Goal: Transaction & Acquisition: Purchase product/service

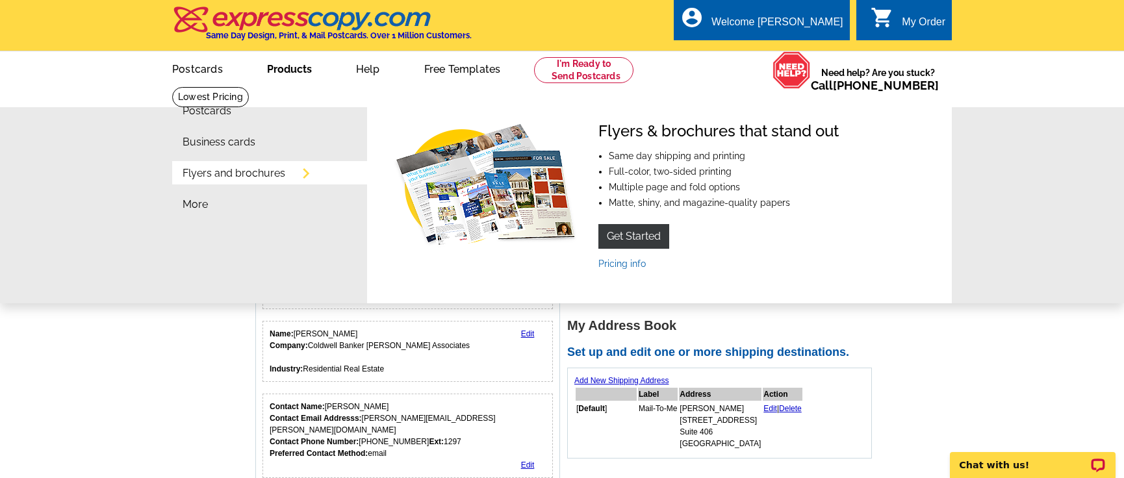
click at [296, 77] on link "Products" at bounding box center [289, 68] width 86 height 31
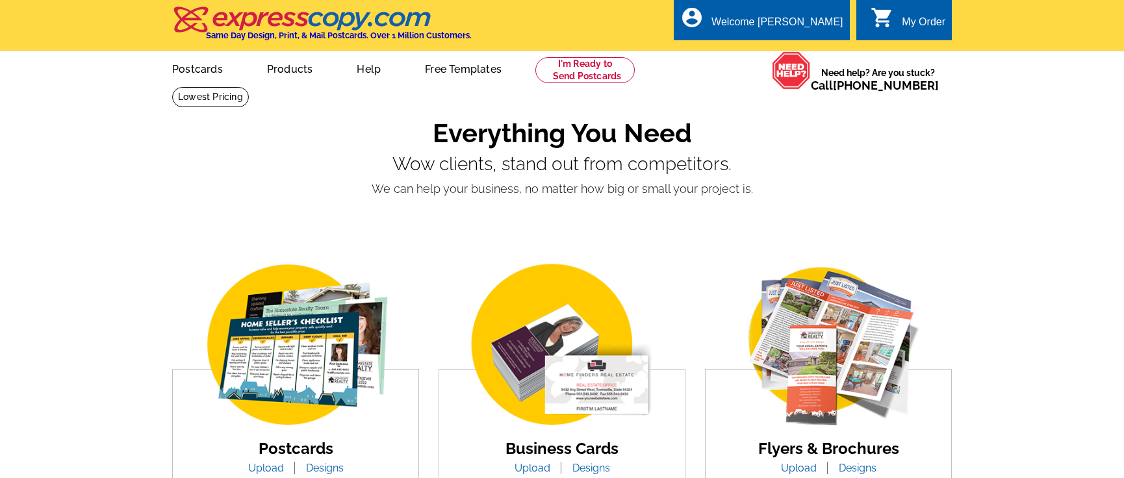
click at [203, 73] on link "Postcards" at bounding box center [197, 68] width 92 height 31
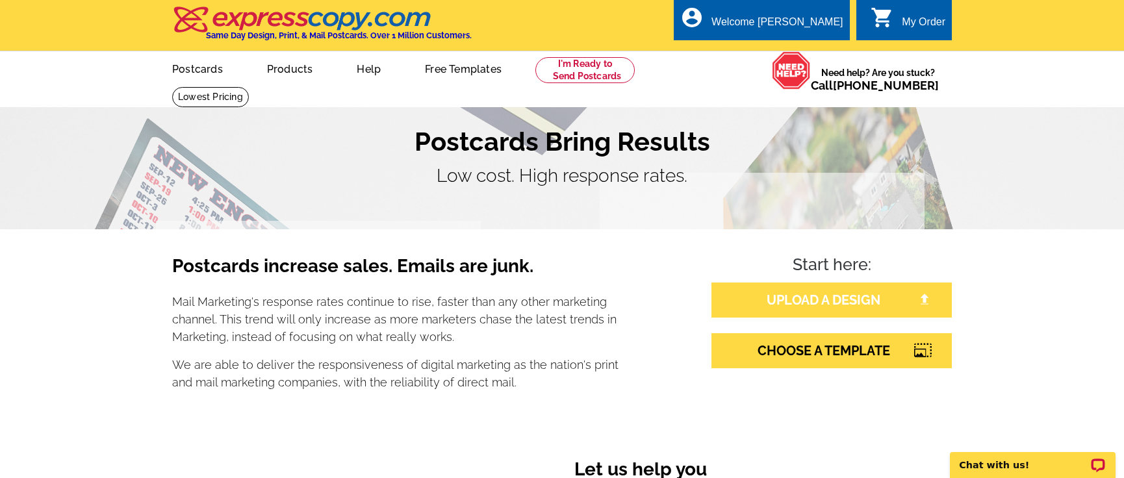
click at [818, 298] on link "UPLOAD A DESIGN" at bounding box center [832, 300] width 240 height 35
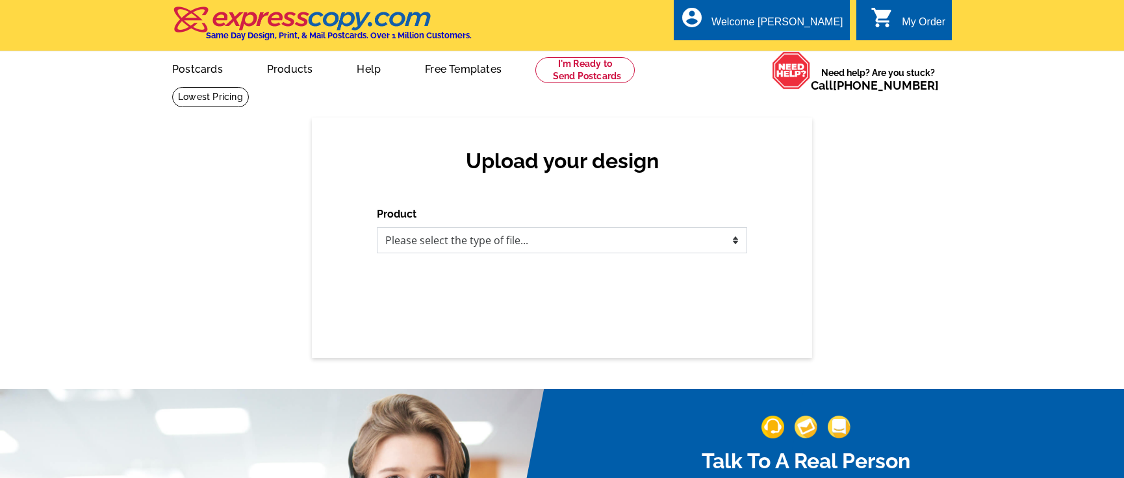
click at [550, 244] on select "Please select the type of file... Postcards Business Cards Letters and flyers G…" at bounding box center [562, 240] width 370 height 26
select select "1"
click at [377, 228] on select "Please select the type of file... Postcards Business Cards Letters and flyers G…" at bounding box center [562, 240] width 370 height 26
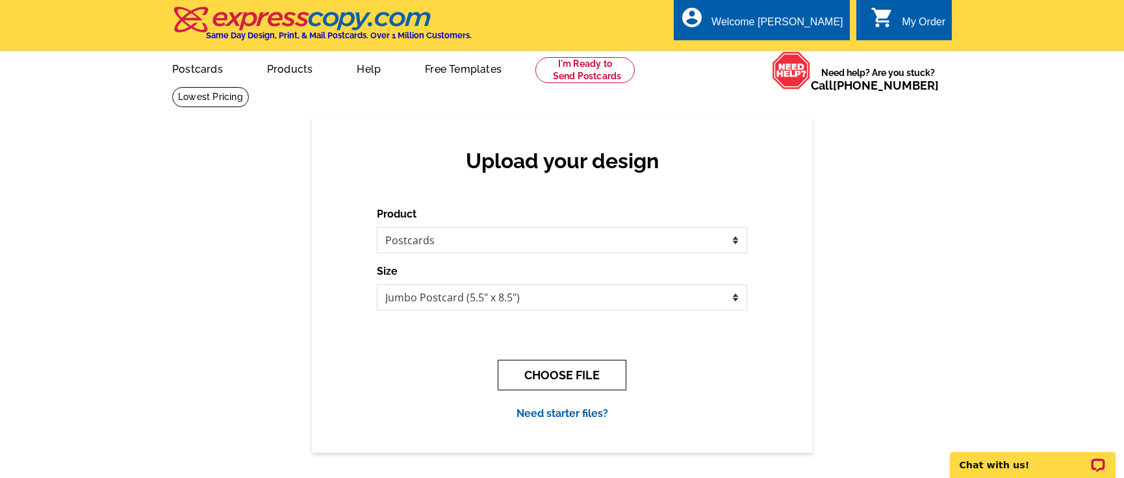
click at [559, 378] on button "CHOOSE FILE" at bounding box center [562, 375] width 129 height 31
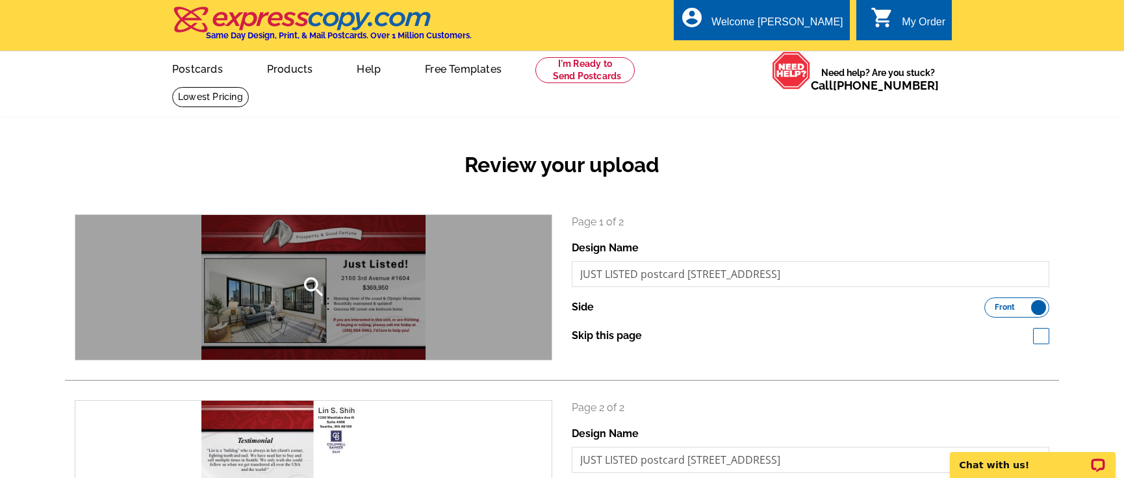
click at [299, 292] on div "search" at bounding box center [313, 287] width 476 height 145
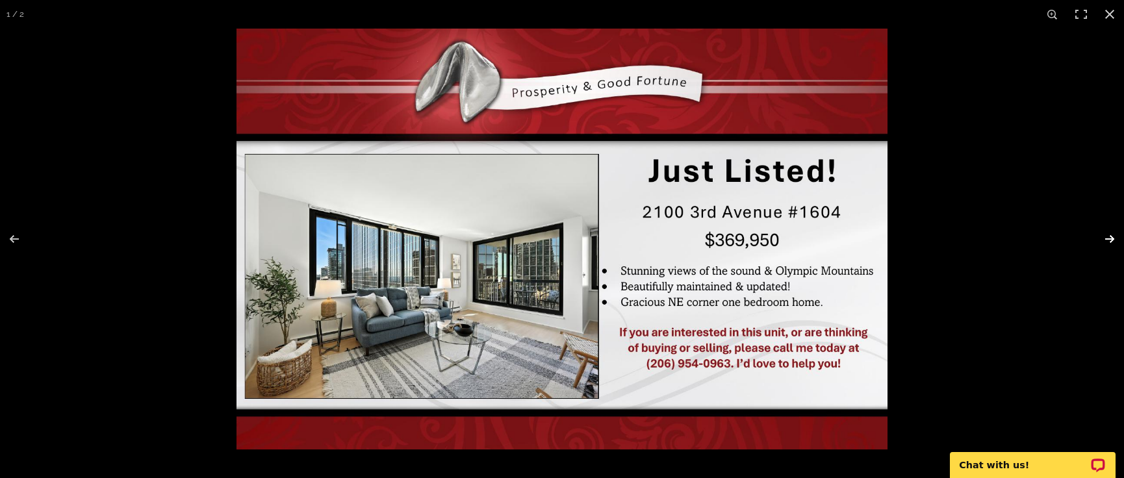
click at [1104, 242] on button at bounding box center [1101, 239] width 45 height 65
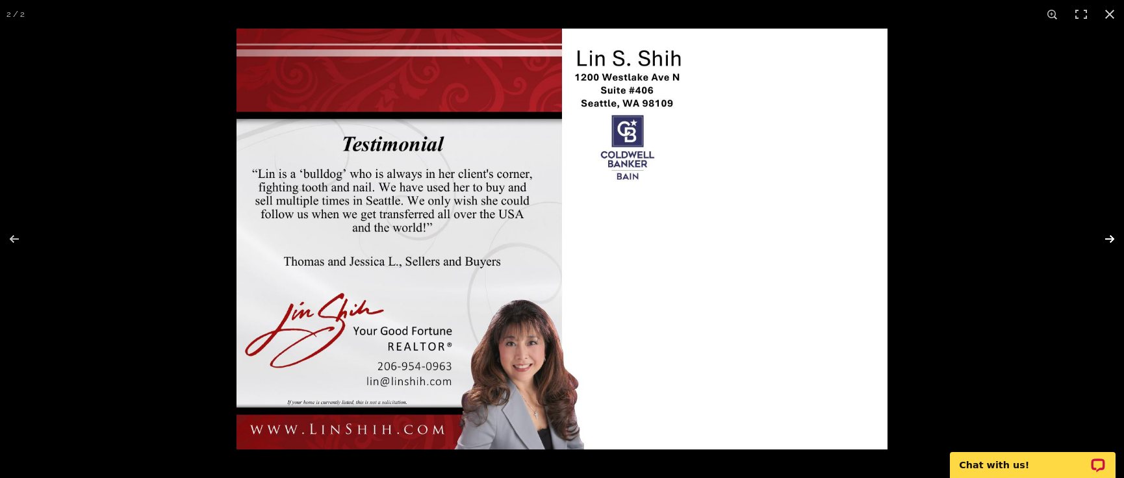
click at [1104, 242] on button at bounding box center [1101, 239] width 45 height 65
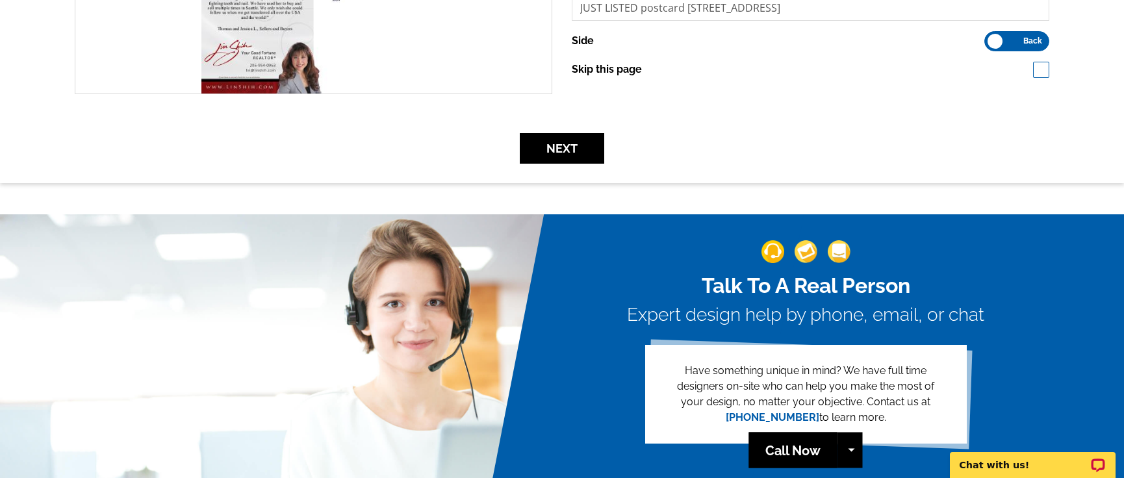
scroll to position [455, 0]
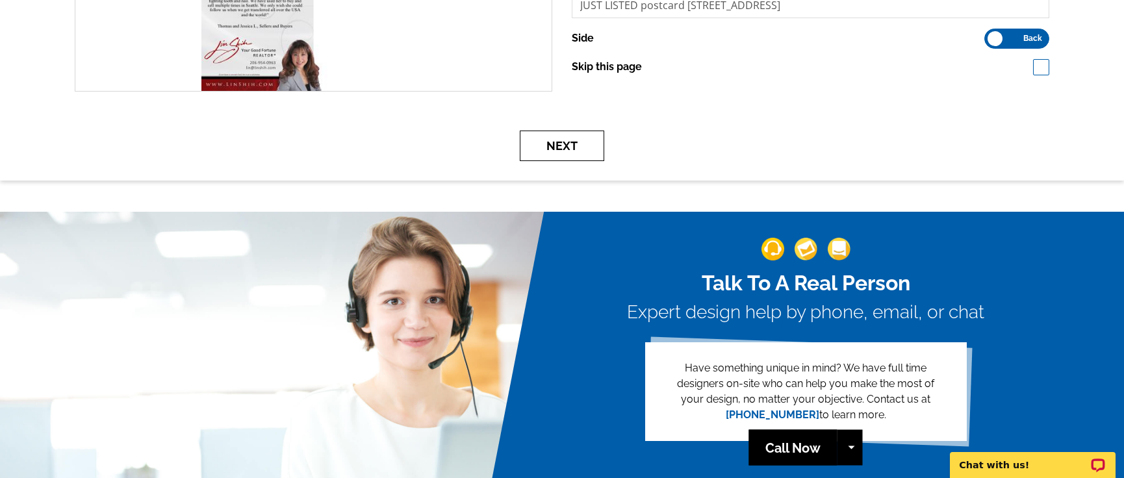
click at [549, 146] on button "Next" at bounding box center [562, 146] width 84 height 31
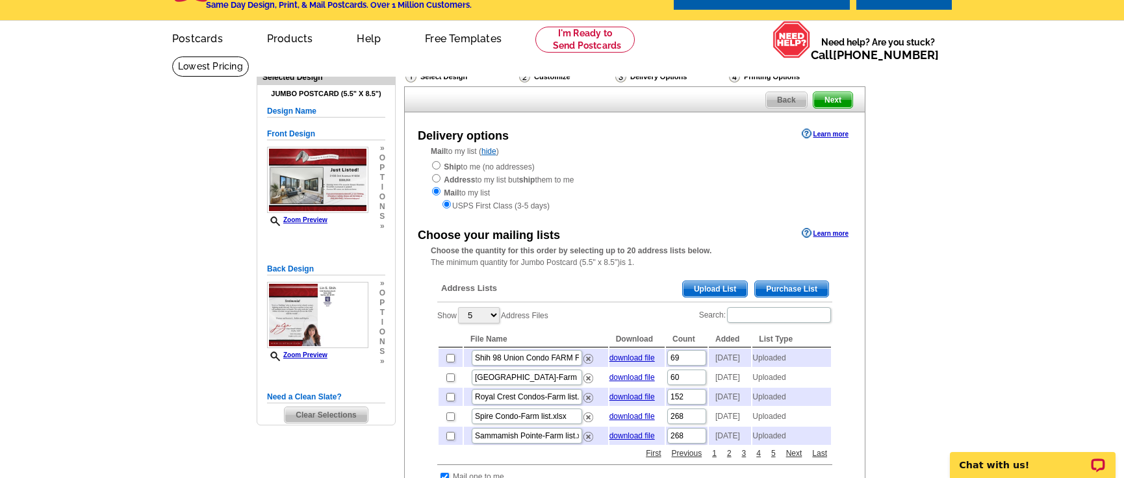
scroll to position [65, 0]
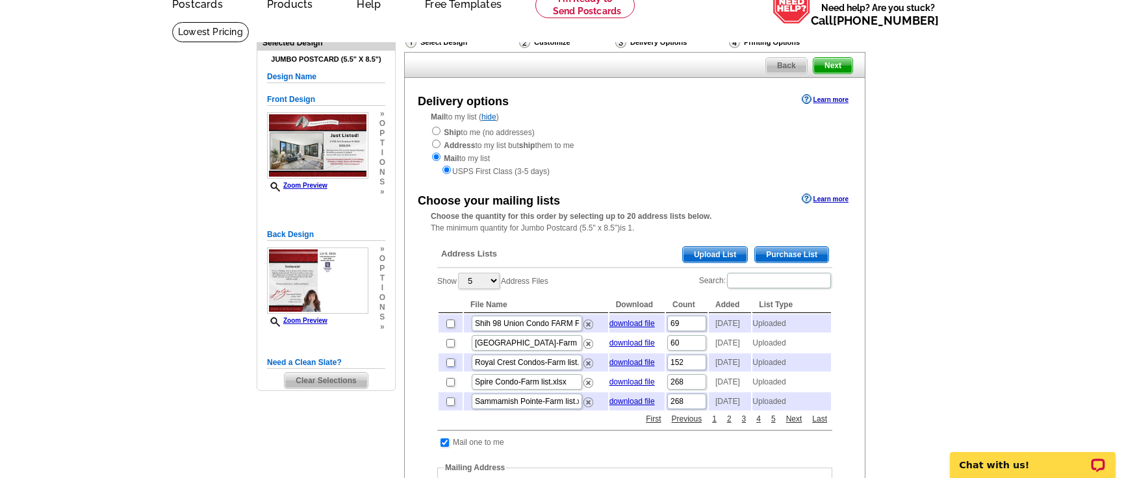
click at [453, 367] on input "checkbox" at bounding box center [451, 363] width 8 height 8
checkbox input "true"
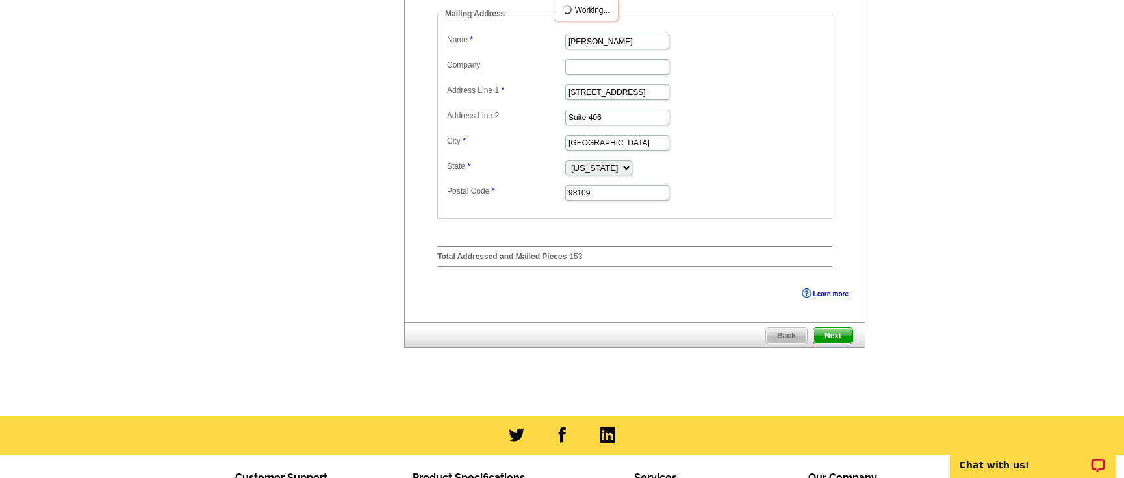
scroll to position [520, 0]
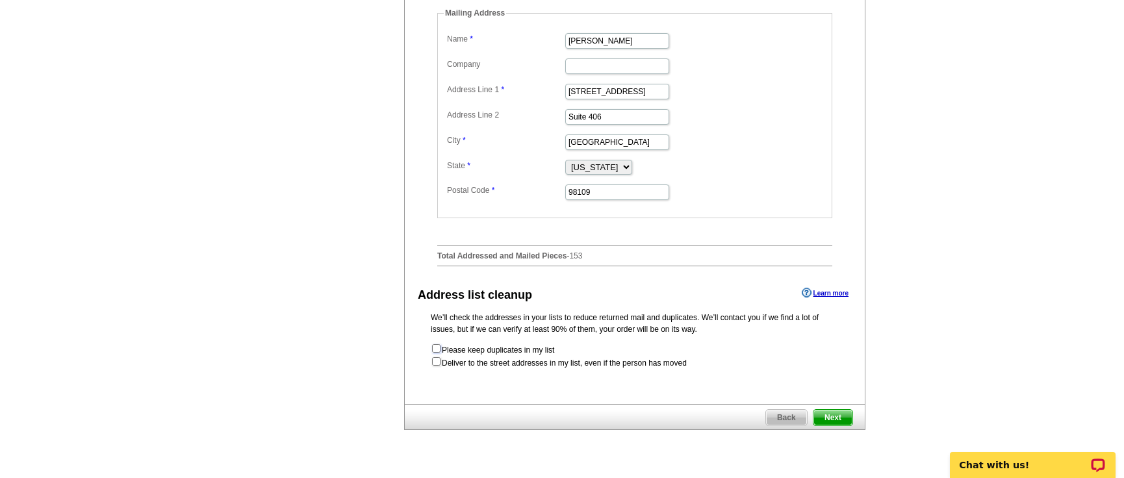
click at [438, 353] on input "checkbox" at bounding box center [436, 348] width 8 height 8
checkbox input "true"
click at [432, 369] on form "Please keep duplicates in my list Deliver to the street addresses in my list, e…" at bounding box center [635, 356] width 408 height 26
click at [437, 366] on input "checkbox" at bounding box center [436, 361] width 8 height 8
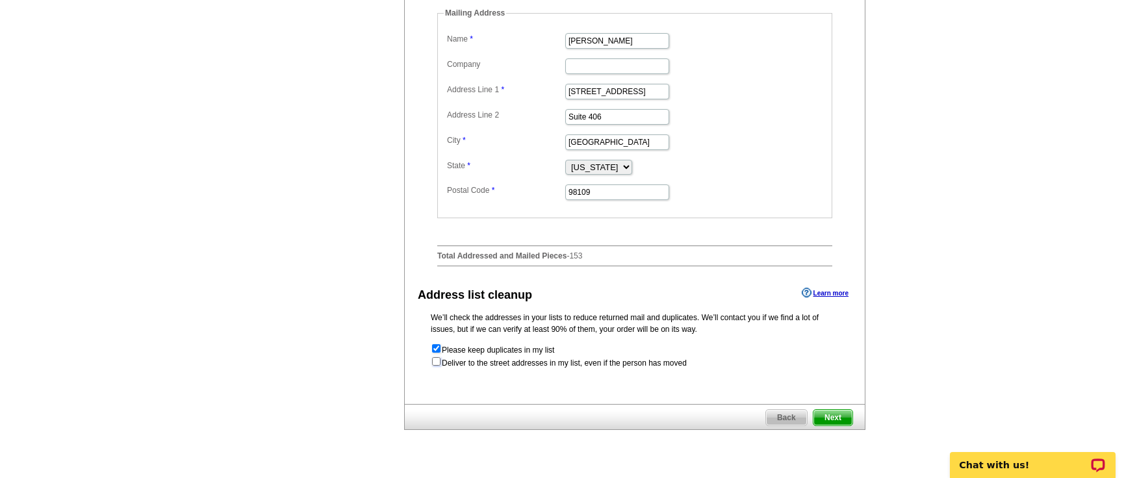
checkbox input "true"
radio input "true"
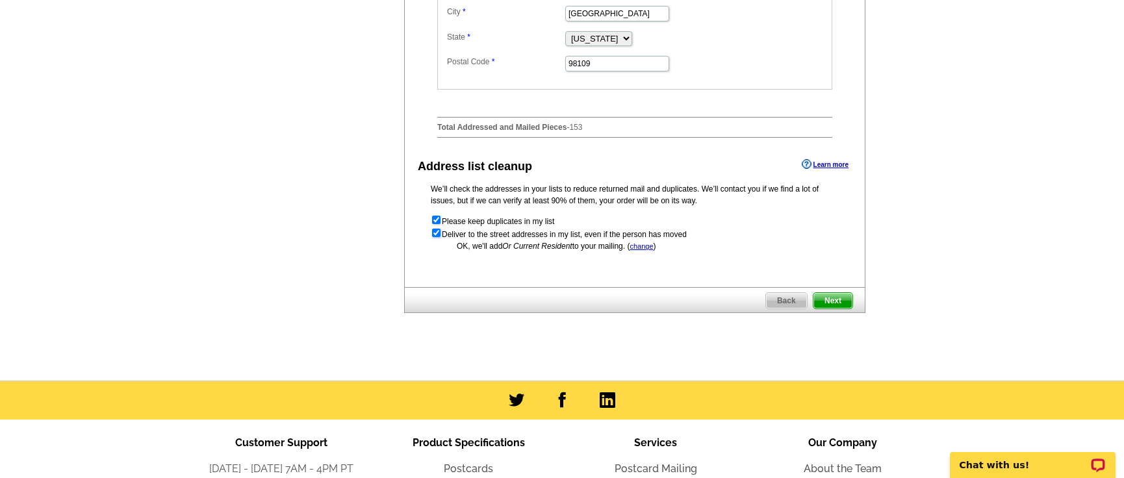
scroll to position [650, 0]
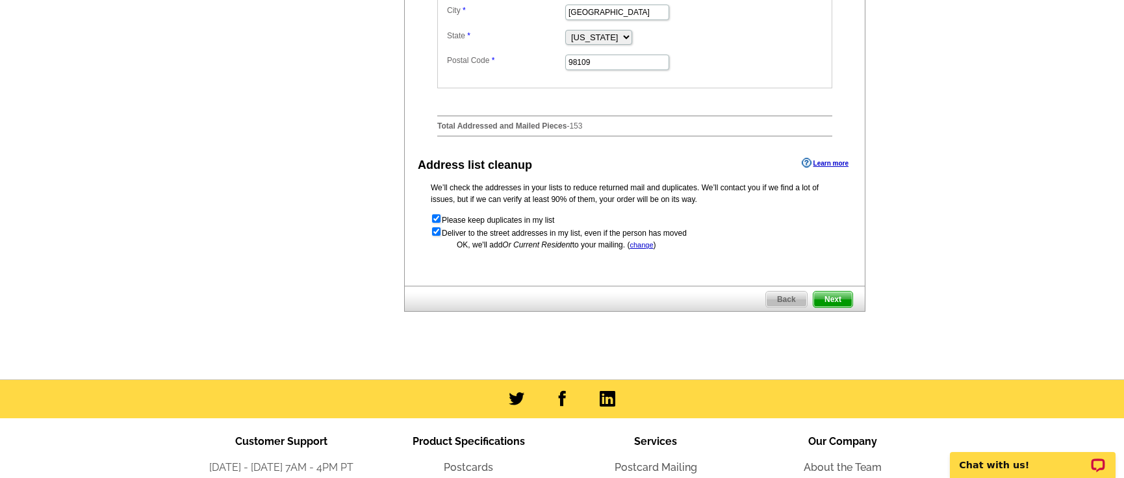
click at [838, 307] on span "Next" at bounding box center [833, 300] width 39 height 16
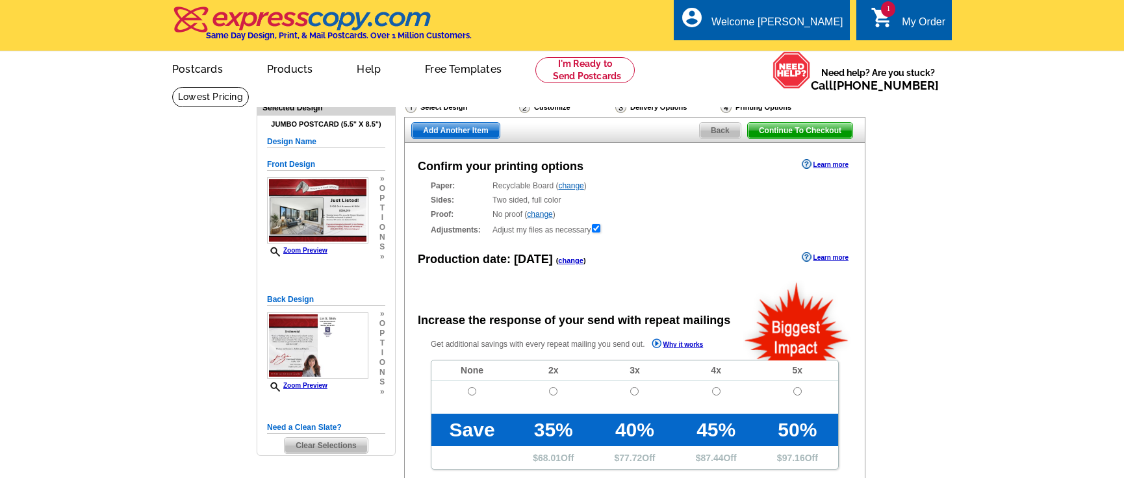
radio input "false"
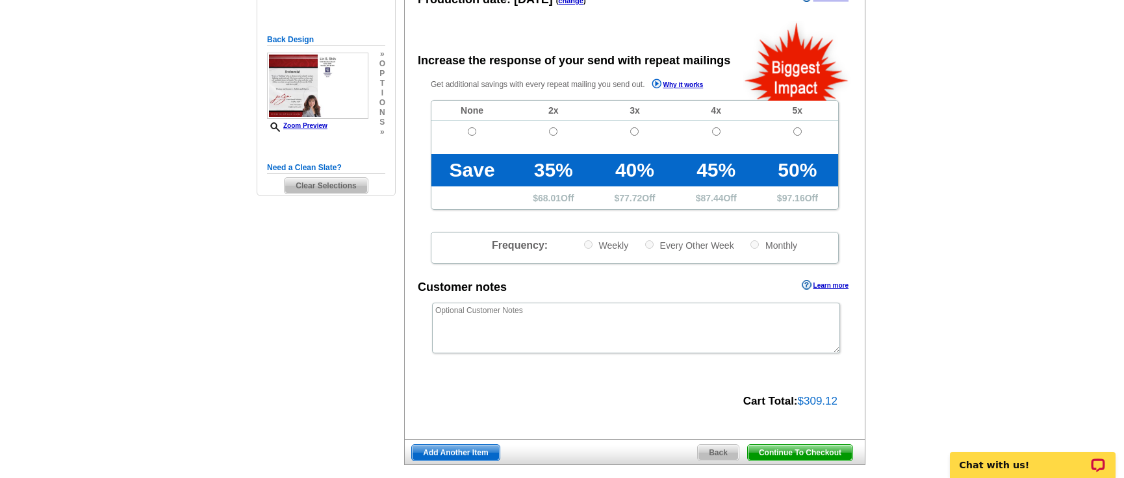
scroll to position [195, 0]
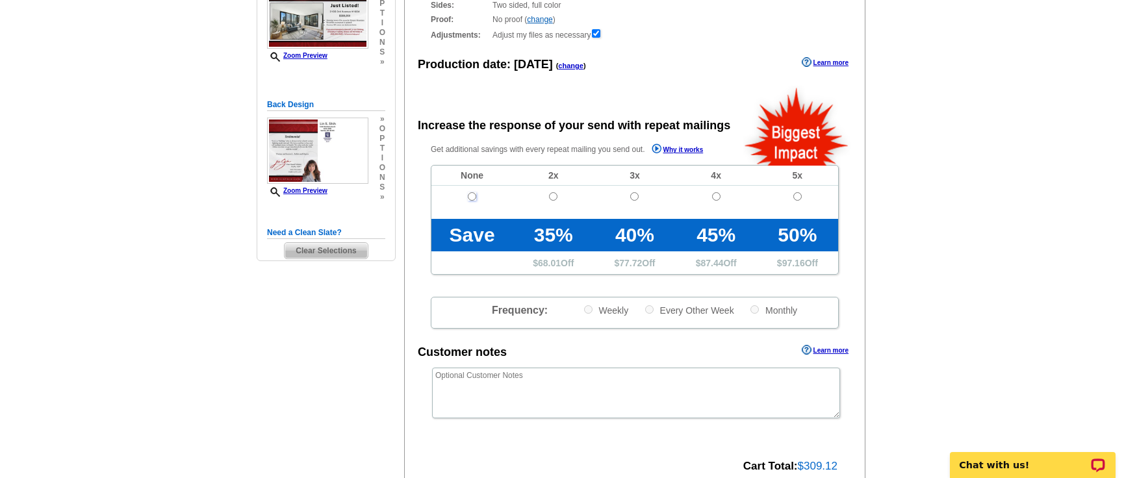
click at [469, 194] on input "radio" at bounding box center [472, 196] width 8 height 8
radio input "true"
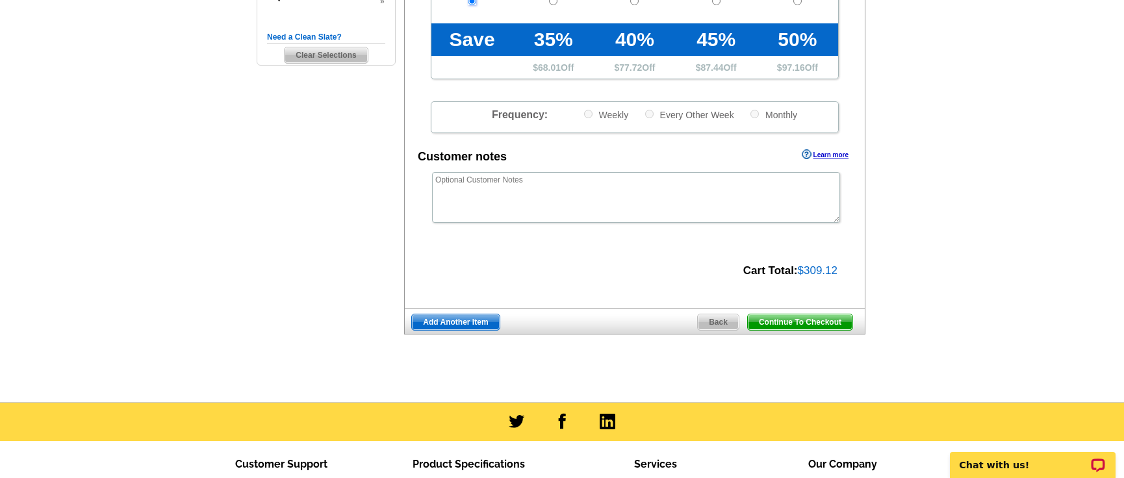
scroll to position [455, 0]
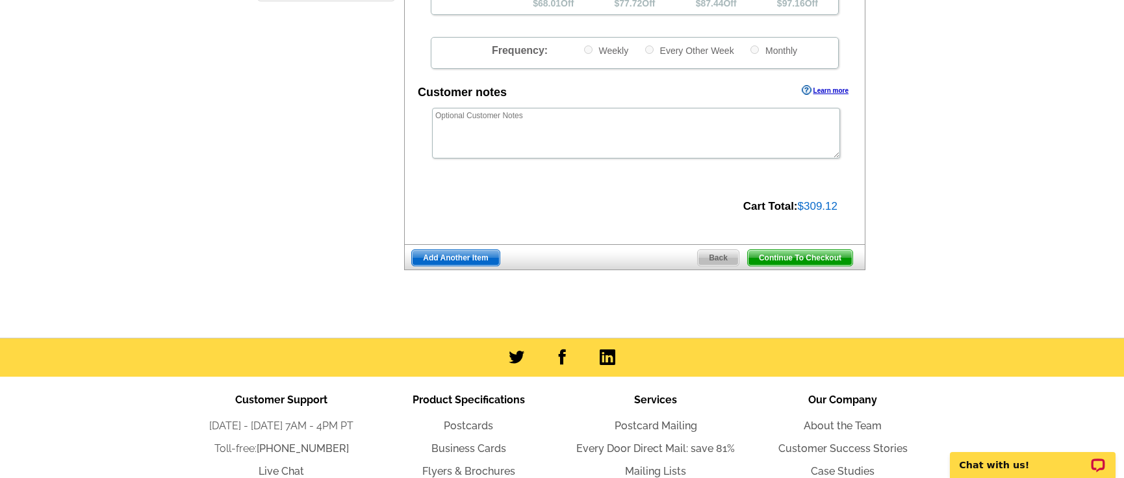
click at [797, 263] on span "Continue To Checkout" at bounding box center [800, 258] width 105 height 16
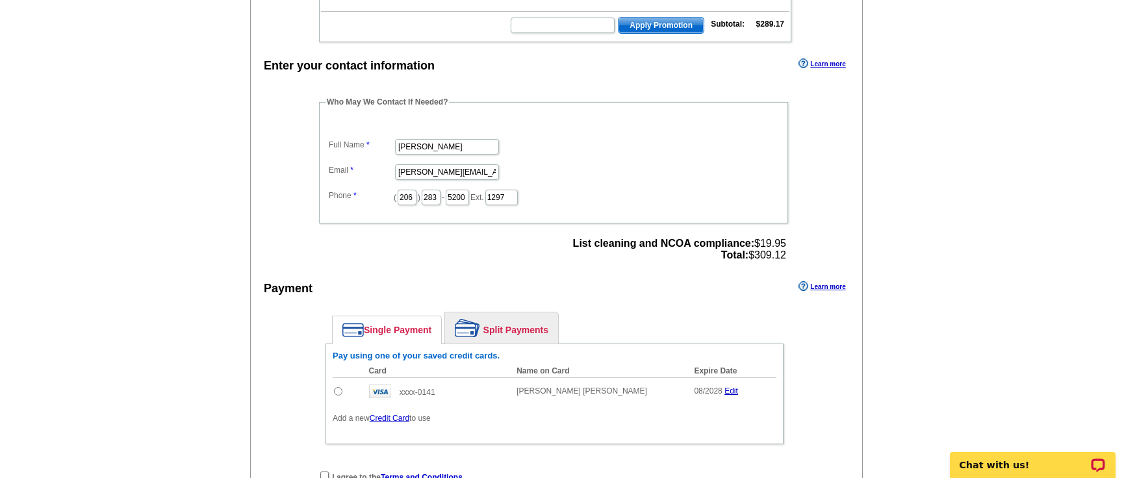
scroll to position [325, 0]
drag, startPoint x: 422, startPoint y: 147, endPoint x: 329, endPoint y: 152, distance: 93.7
click at [372, 149] on dl "Full Name [PERSON_NAME] Email [PERSON_NAME][EMAIL_ADDRESS][PERSON_NAME][DOMAIN_…" at bounding box center [554, 162] width 456 height 88
type input "[PERSON_NAME]"
click at [372, 159] on dl "Full Name [PERSON_NAME] Email [PERSON_NAME][EMAIL_ADDRESS][PERSON_NAME][DOMAIN_…" at bounding box center [554, 162] width 456 height 88
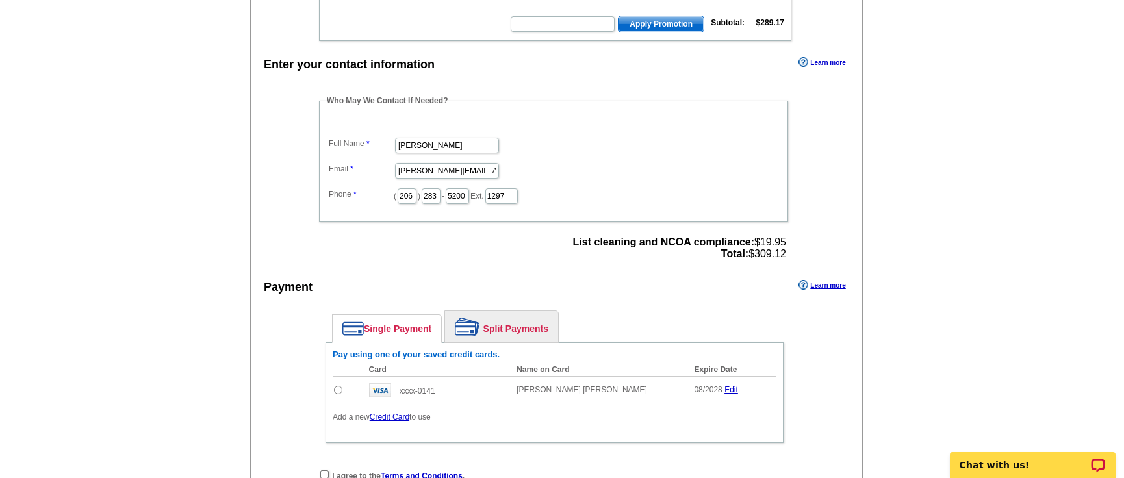
scroll to position [0, 0]
drag, startPoint x: 413, startPoint y: 170, endPoint x: 357, endPoint y: 171, distance: 56.5
click at [357, 171] on dl "Full Name [PERSON_NAME] Email [PERSON_NAME][EMAIL_ADDRESS][PERSON_NAME][DOMAIN_…" at bounding box center [554, 162] width 456 height 88
type input "[PERSON_NAME][EMAIL_ADDRESS][PERSON_NAME][DOMAIN_NAME]"
drag, startPoint x: 460, startPoint y: 198, endPoint x: 411, endPoint y: 197, distance: 48.1
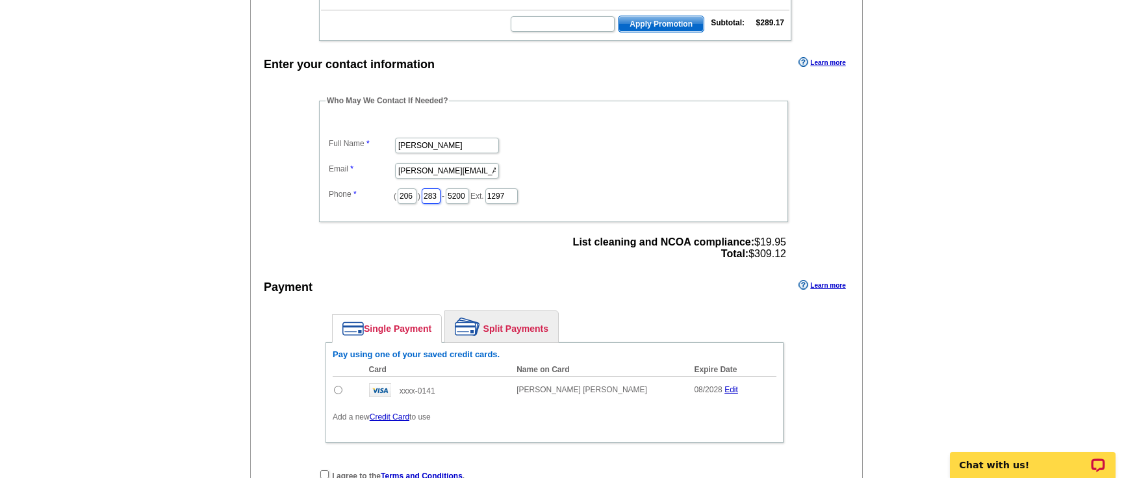
click at [411, 197] on dd "( 206 ) 283 - 5200 Ext. 1297" at bounding box center [554, 195] width 456 height 20
type input "352"
type input "4797"
drag, startPoint x: 522, startPoint y: 195, endPoint x: 473, endPoint y: 196, distance: 49.4
click at [473, 196] on dd "( 206 ) 352 - 4797 Ext. 1297" at bounding box center [554, 195] width 456 height 20
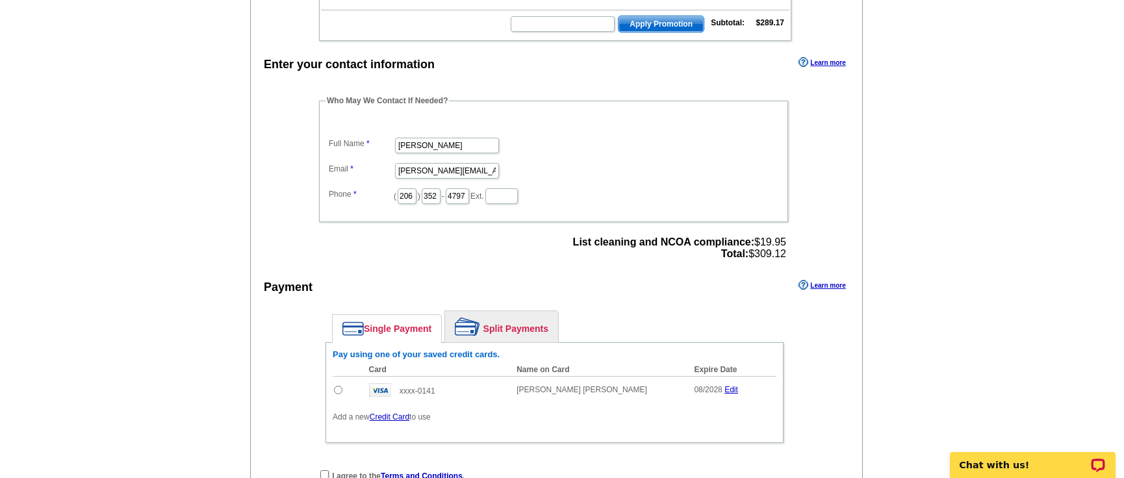
click at [335, 394] on input "radio" at bounding box center [338, 390] width 8 height 8
radio input "true"
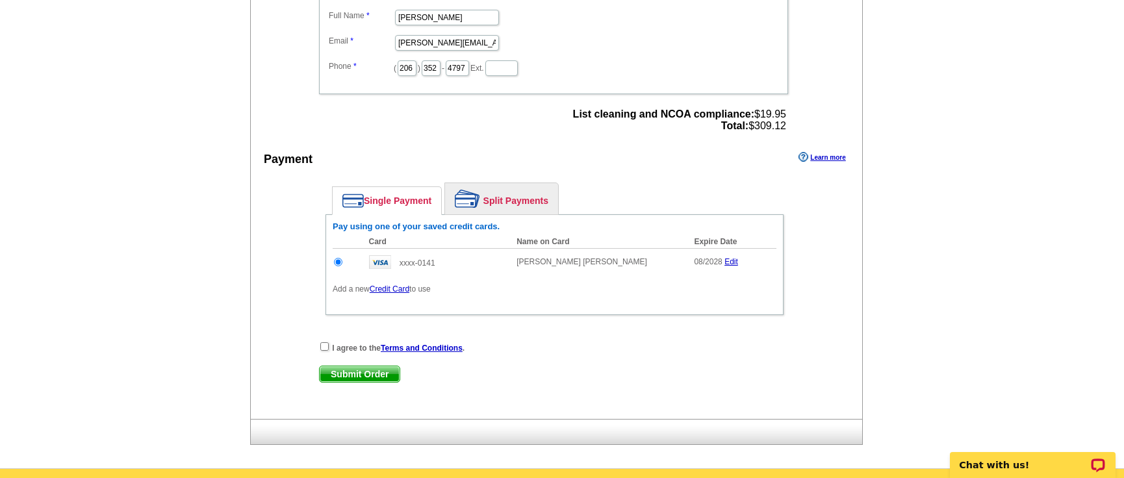
scroll to position [455, 0]
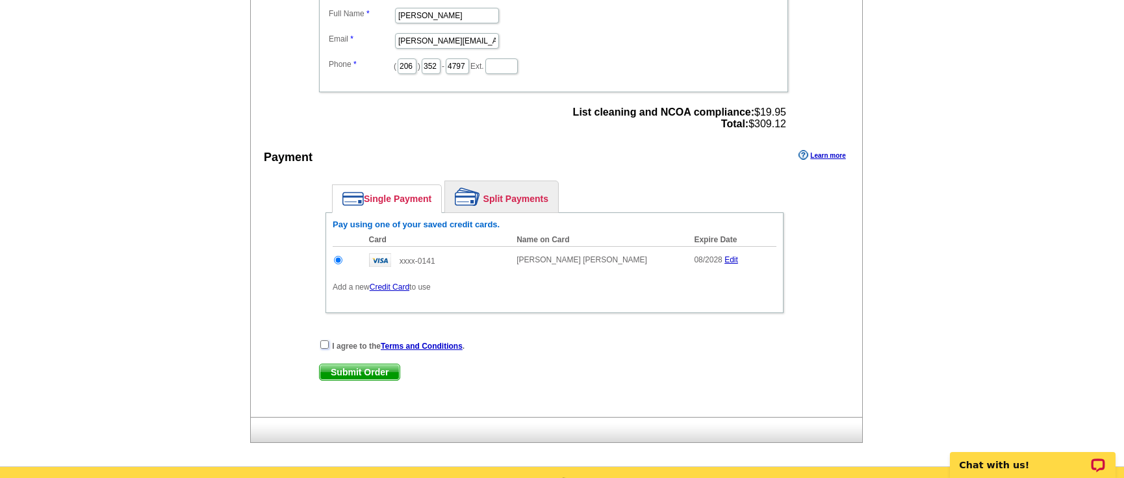
click at [327, 345] on input "checkbox" at bounding box center [324, 345] width 8 height 8
checkbox input "true"
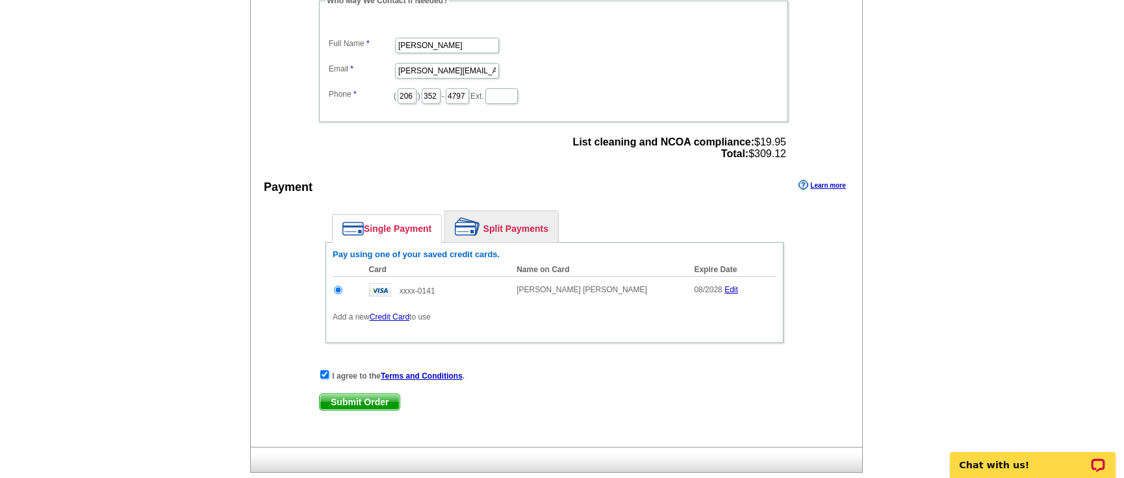
scroll to position [390, 0]
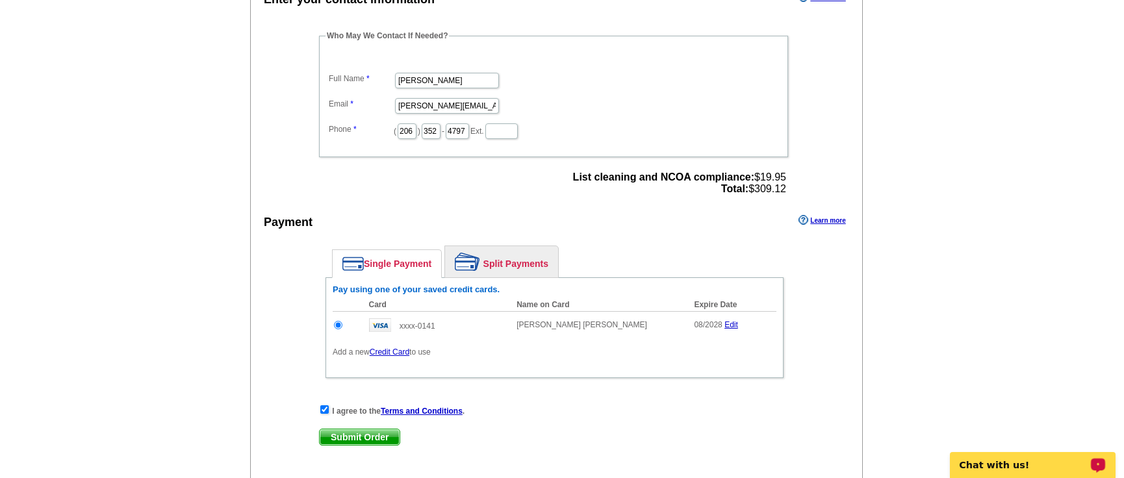
drag, startPoint x: 1018, startPoint y: 465, endPoint x: 1957, endPoint y: 901, distance: 1035.5
click at [1018, 465] on p "Chat with us!" at bounding box center [1024, 465] width 129 height 10
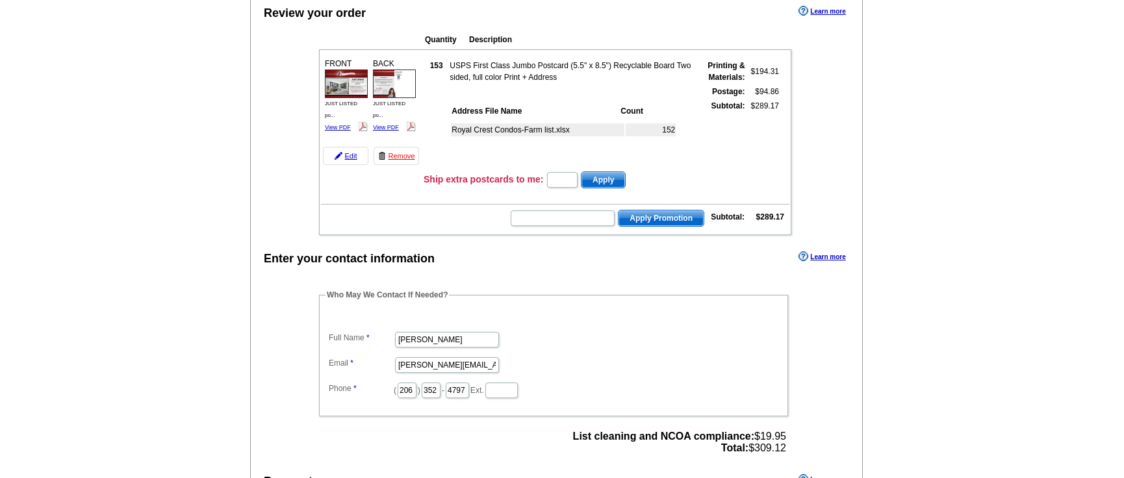
scroll to position [130, 0]
click at [536, 222] on input "text" at bounding box center [563, 219] width 104 height 16
type input "CHAT20"
click at [666, 215] on span "Apply Promotion" at bounding box center [661, 219] width 85 height 16
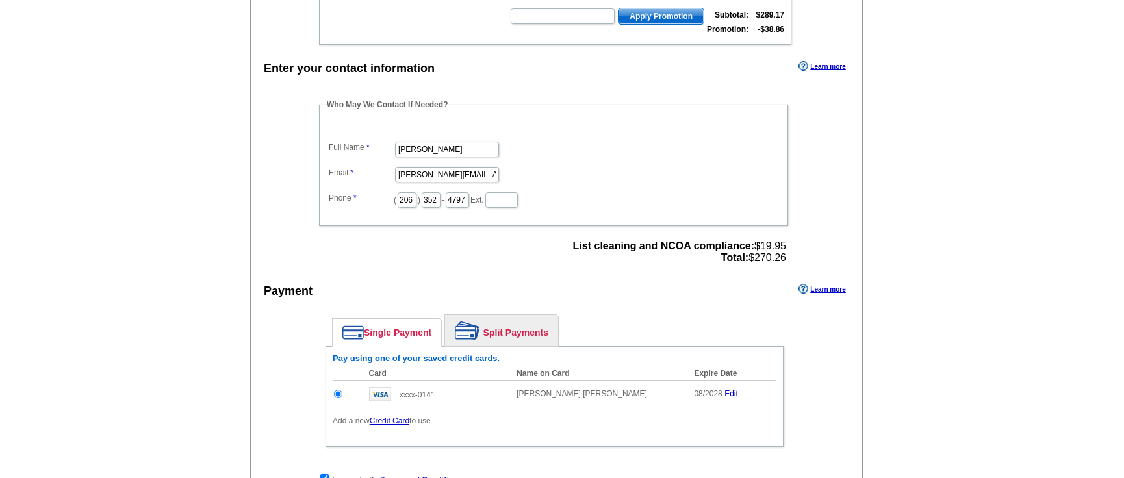
scroll to position [520, 0]
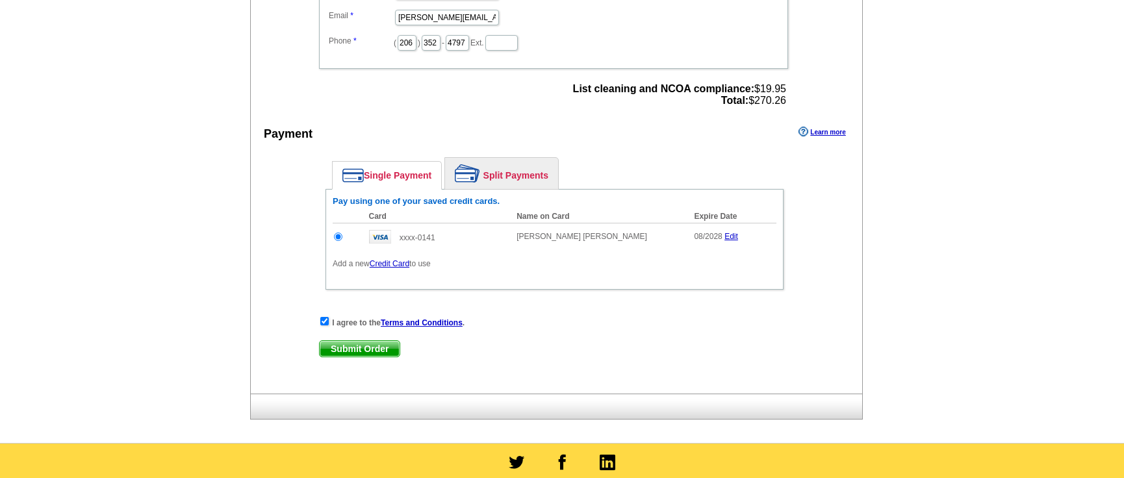
click at [359, 352] on span "Submit Order" at bounding box center [360, 349] width 80 height 16
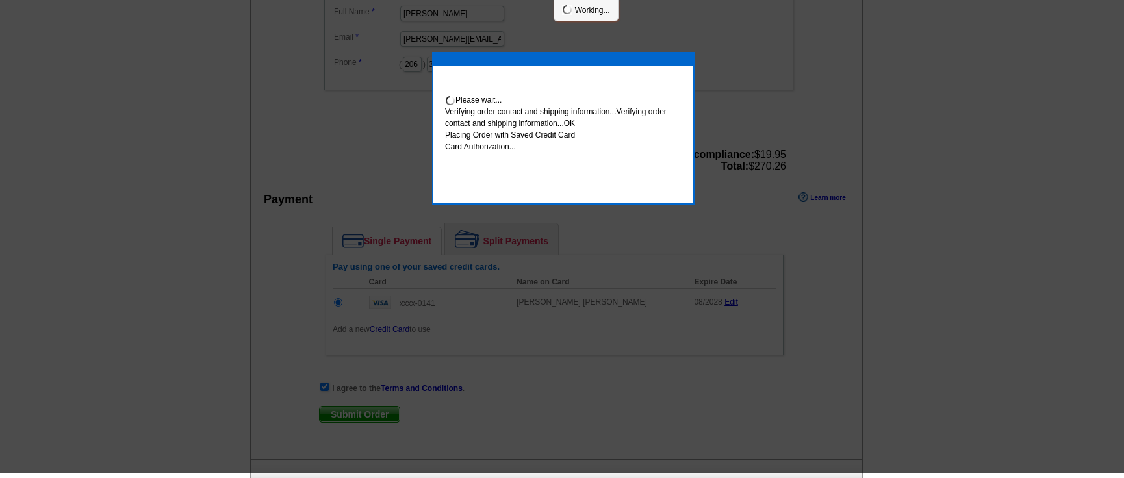
scroll to position [515, 0]
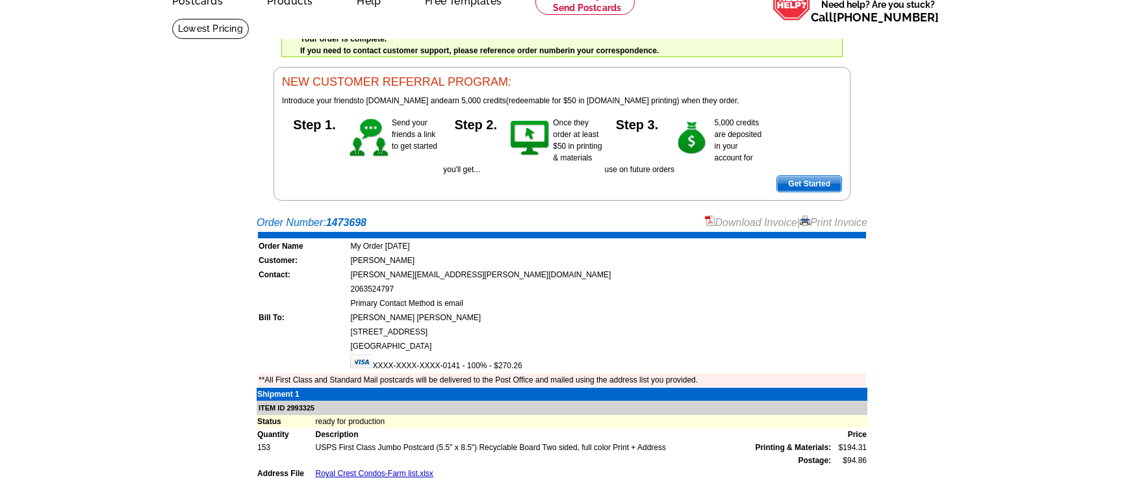
scroll to position [66, 0]
